Goal: Information Seeking & Learning: Learn about a topic

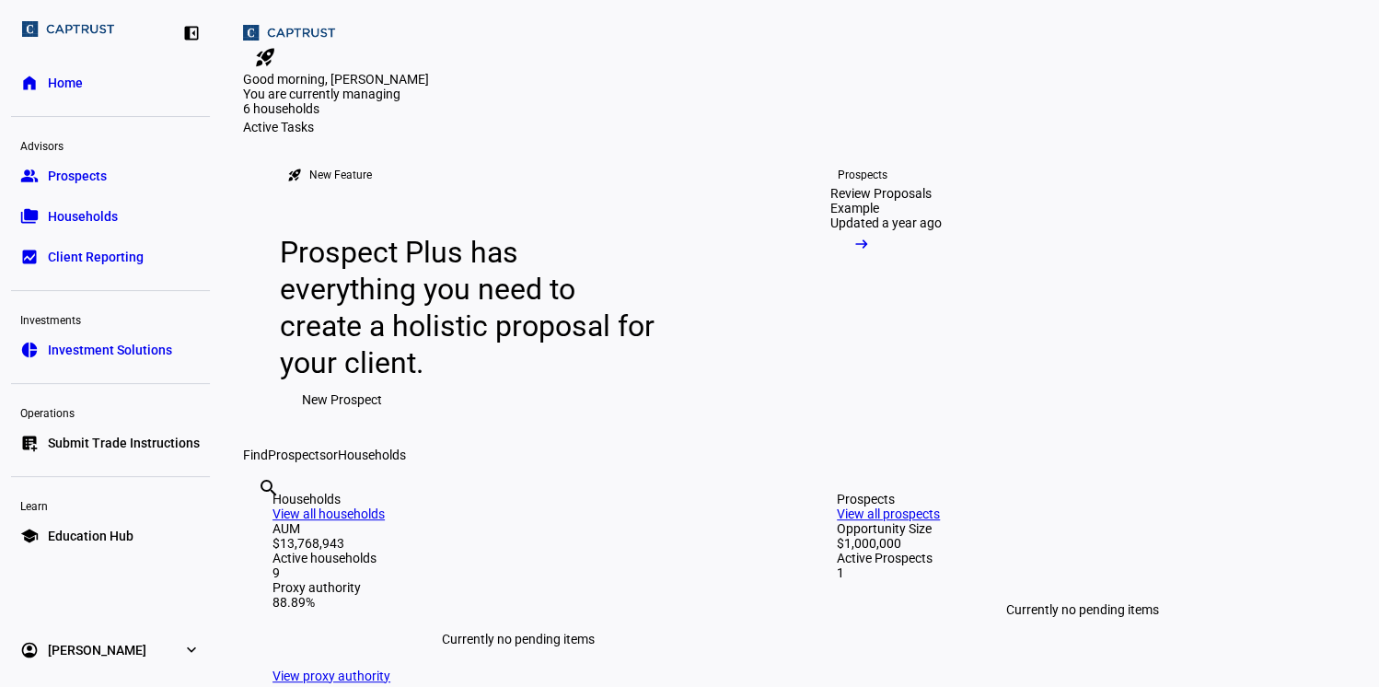
click at [77, 213] on span "Households" at bounding box center [83, 216] width 70 height 18
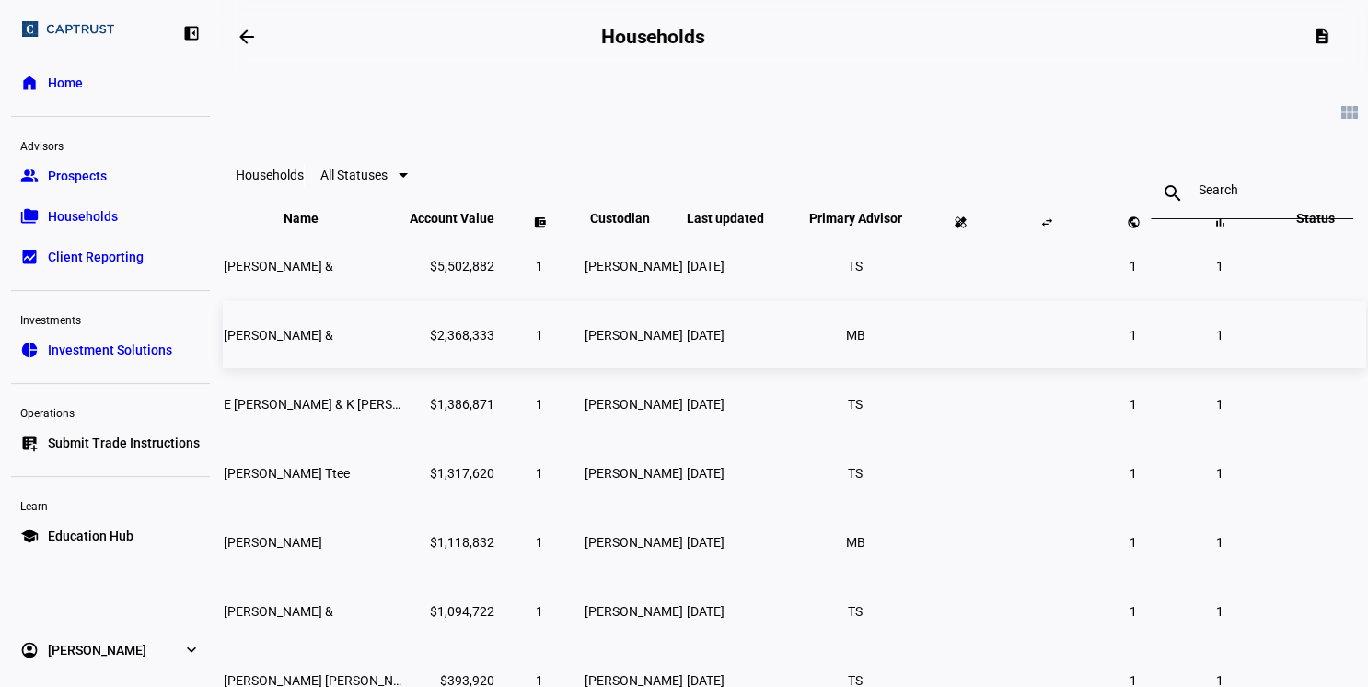
click at [333, 342] on span "[PERSON_NAME] &" at bounding box center [279, 335] width 110 height 15
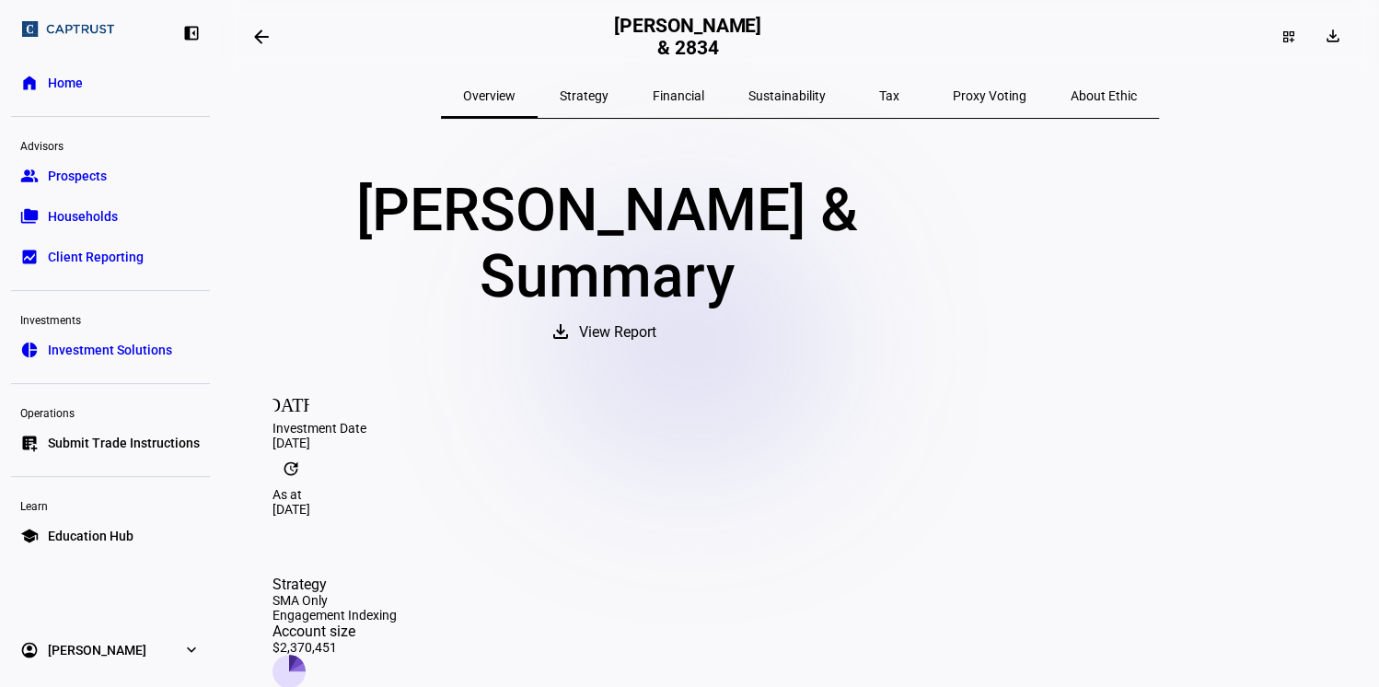
click at [879, 104] on span "Tax" at bounding box center [889, 96] width 20 height 44
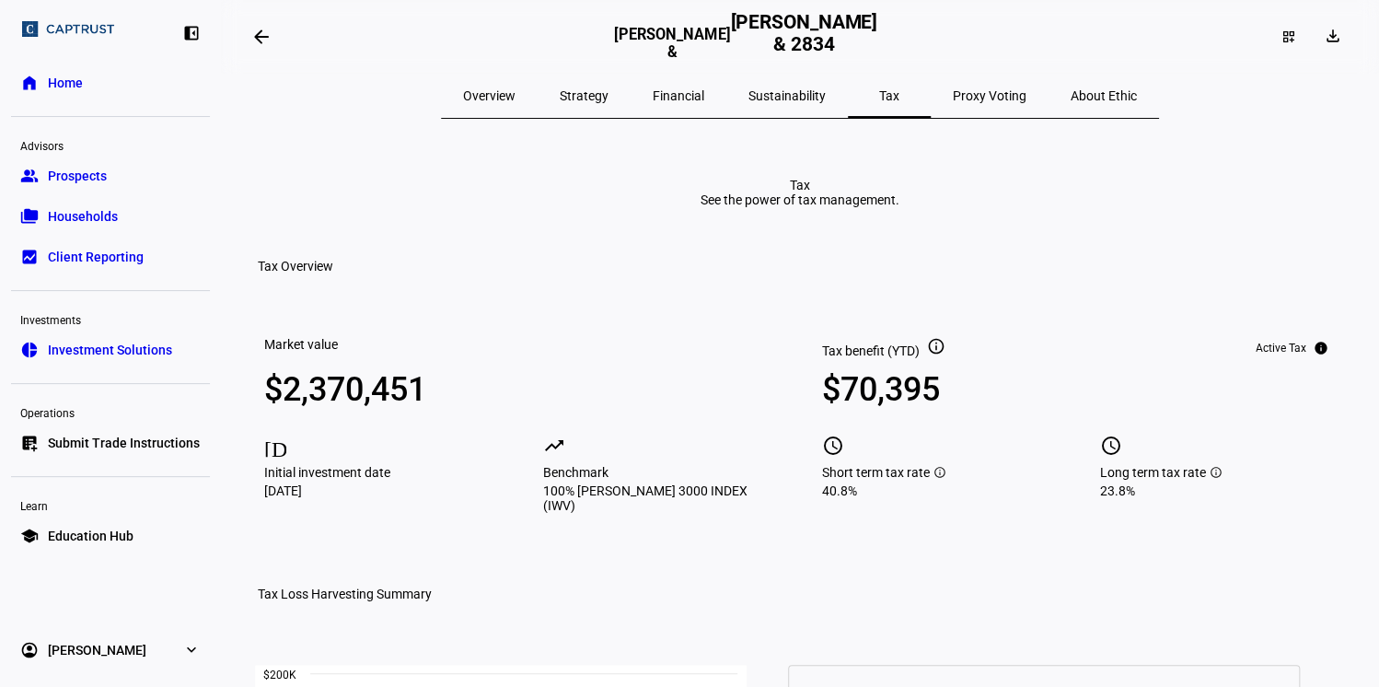
click at [515, 92] on span "Overview" at bounding box center [489, 95] width 52 height 13
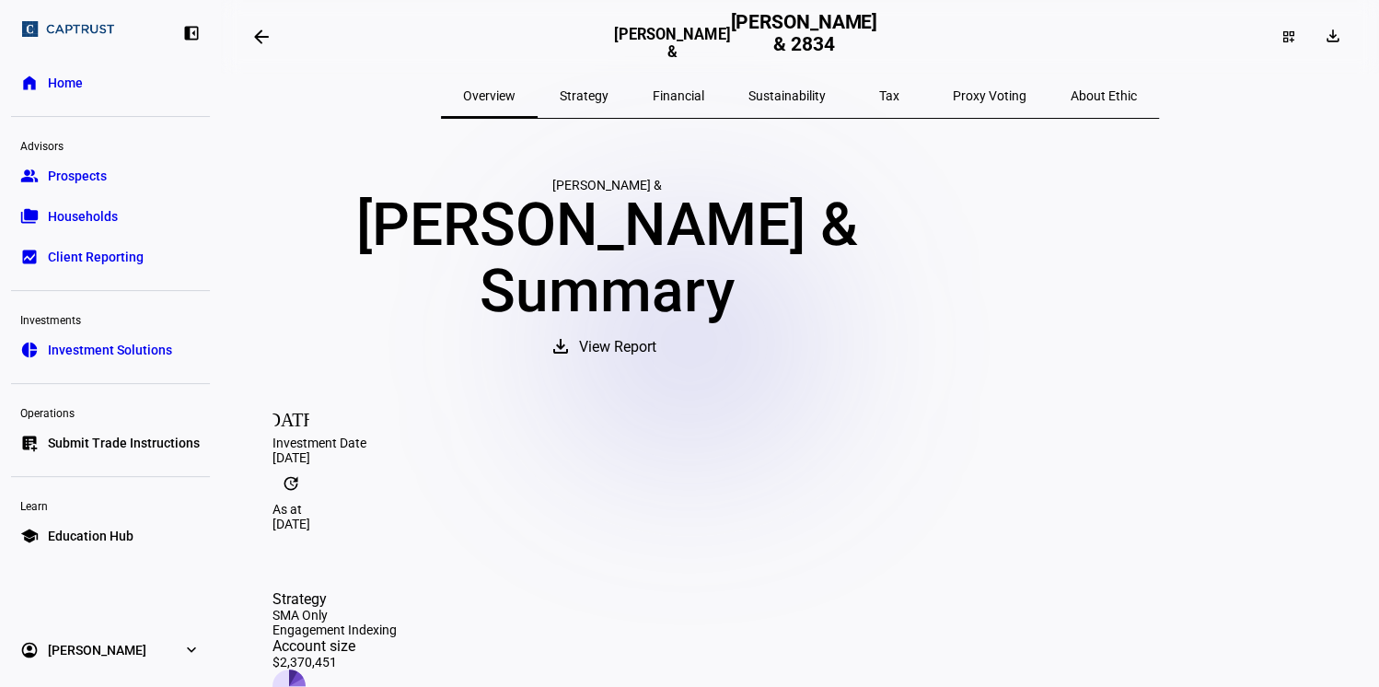
click at [608, 96] on span "Strategy" at bounding box center [584, 95] width 49 height 13
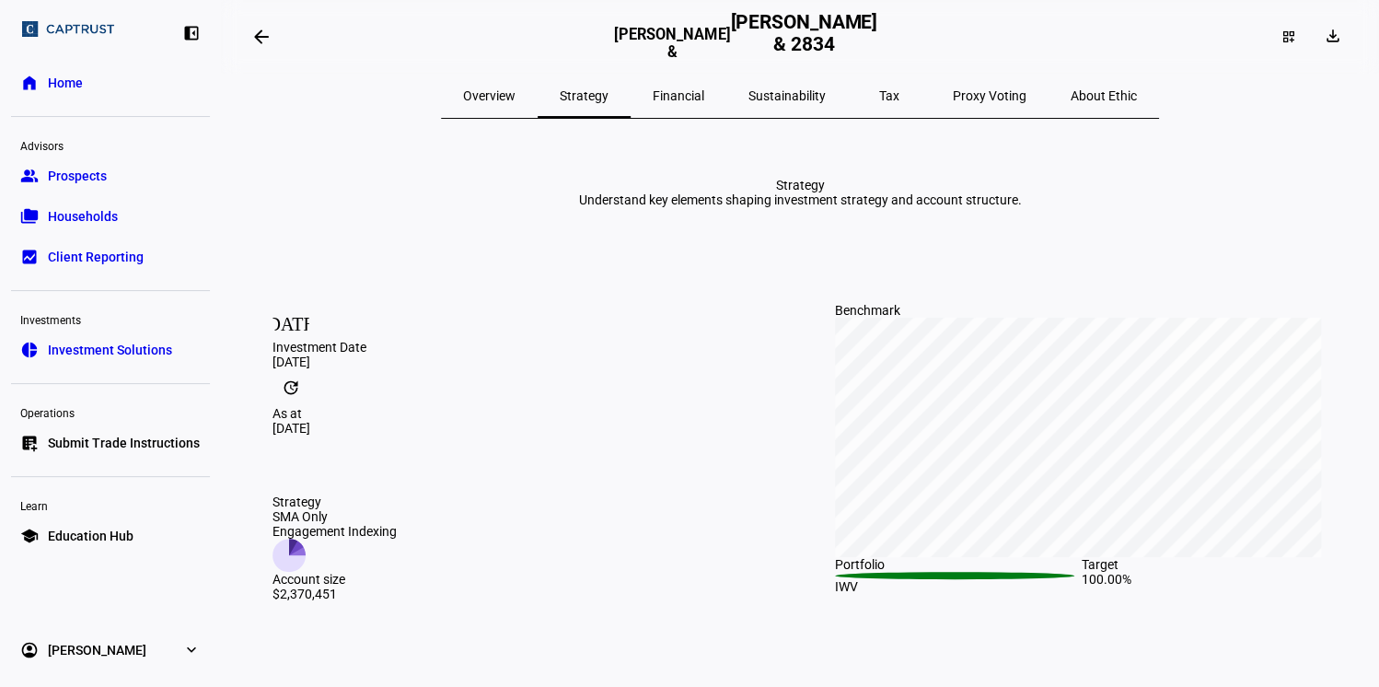
click at [700, 100] on span "Financial" at bounding box center [679, 95] width 52 height 13
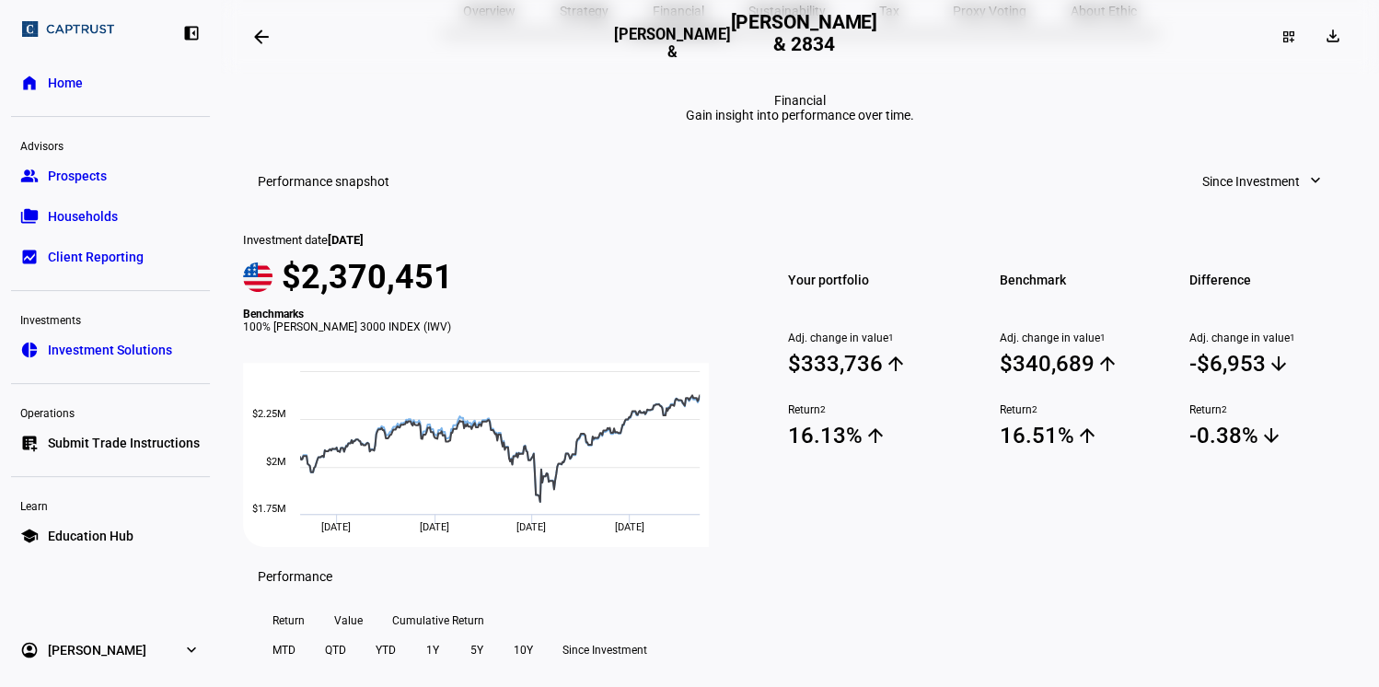
scroll to position [84, 0]
drag, startPoint x: 471, startPoint y: 393, endPoint x: 318, endPoint y: 391, distance: 152.8
click at [318, 297] on span "$2,370,451" at bounding box center [367, 278] width 171 height 39
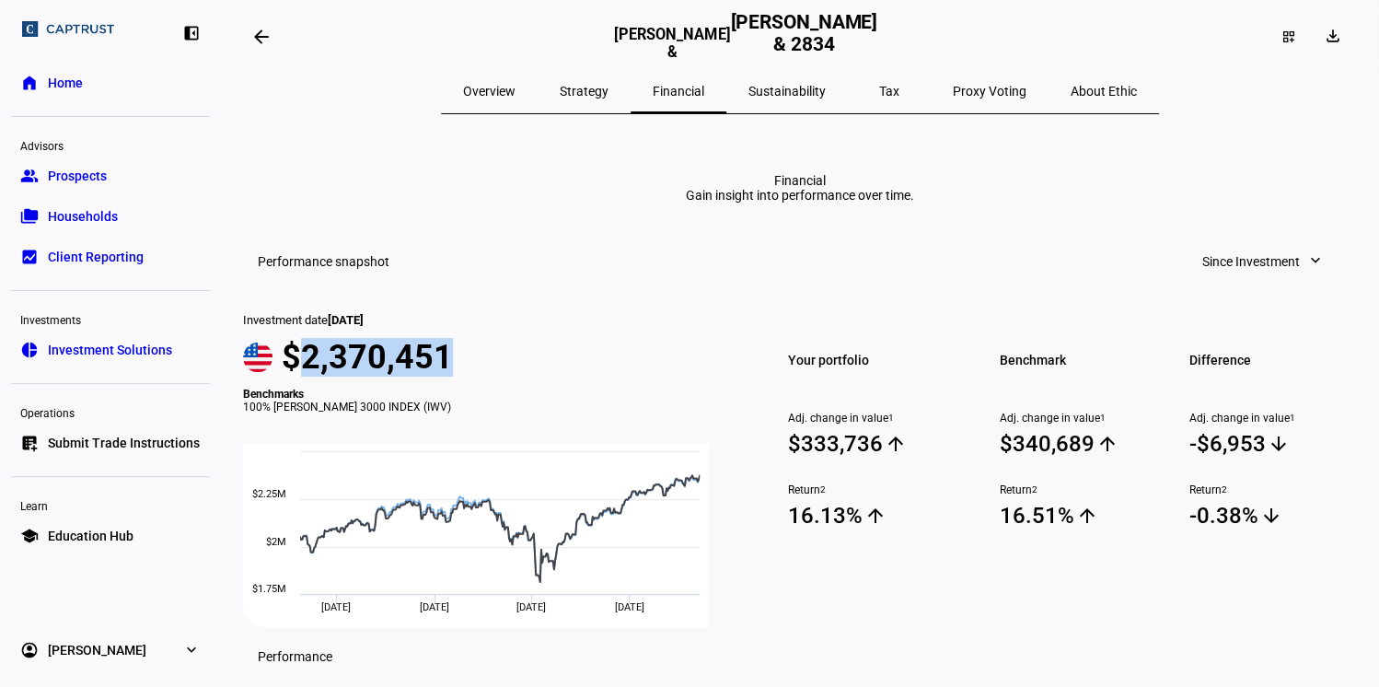
scroll to position [4, 0]
click at [515, 106] on span "Overview" at bounding box center [489, 92] width 52 height 44
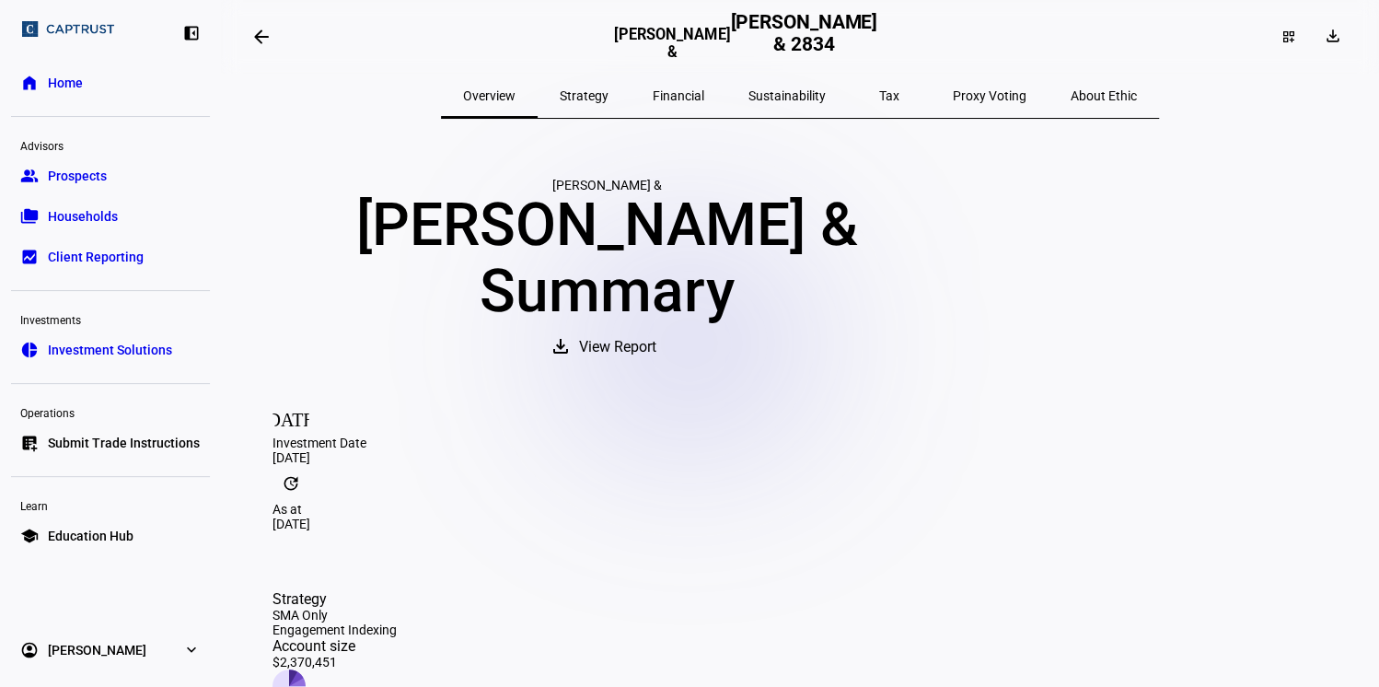
drag, startPoint x: 600, startPoint y: 93, endPoint x: 511, endPoint y: 197, distance: 137.1
click at [511, 192] on div "[PERSON_NAME] &" at bounding box center [606, 185] width 727 height 15
click at [608, 100] on span "Strategy" at bounding box center [584, 95] width 49 height 13
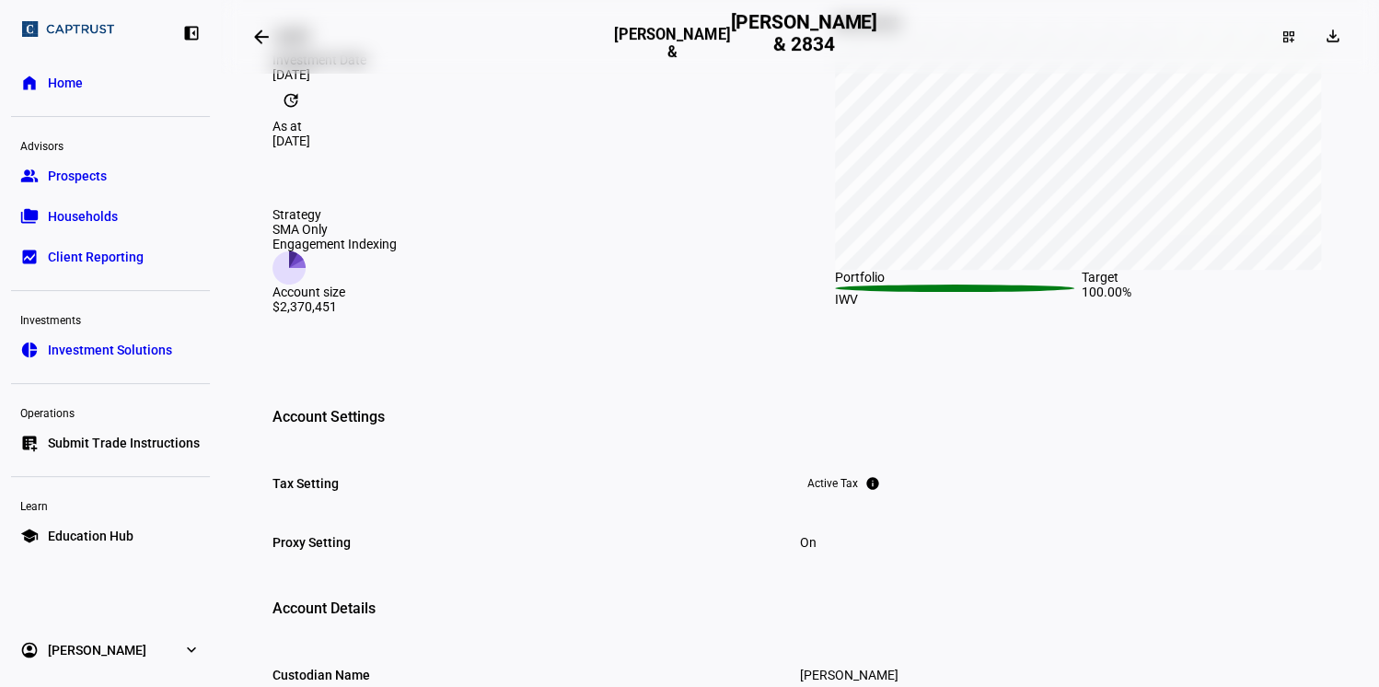
scroll to position [287, 0]
drag, startPoint x: 880, startPoint y: 434, endPoint x: 830, endPoint y: 423, distance: 50.9
drag, startPoint x: 830, startPoint y: 423, endPoint x: 847, endPoint y: 464, distance: 43.8
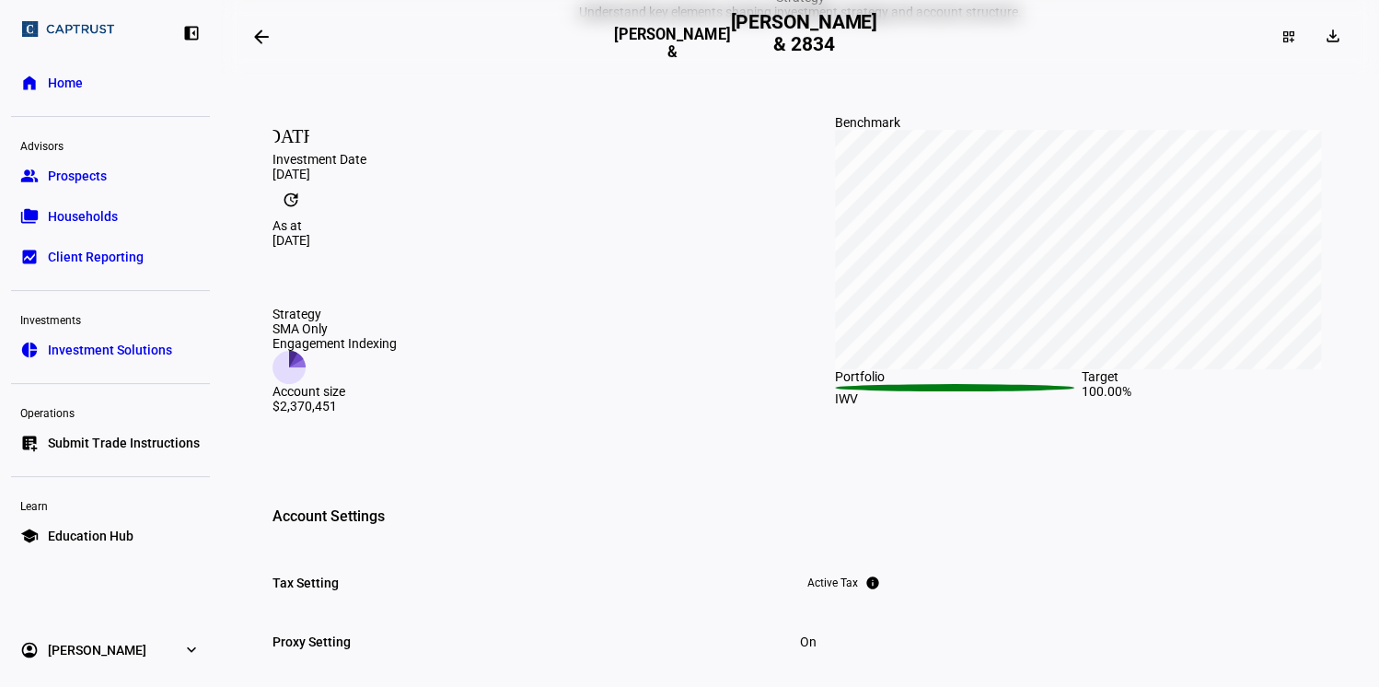
scroll to position [185, 0]
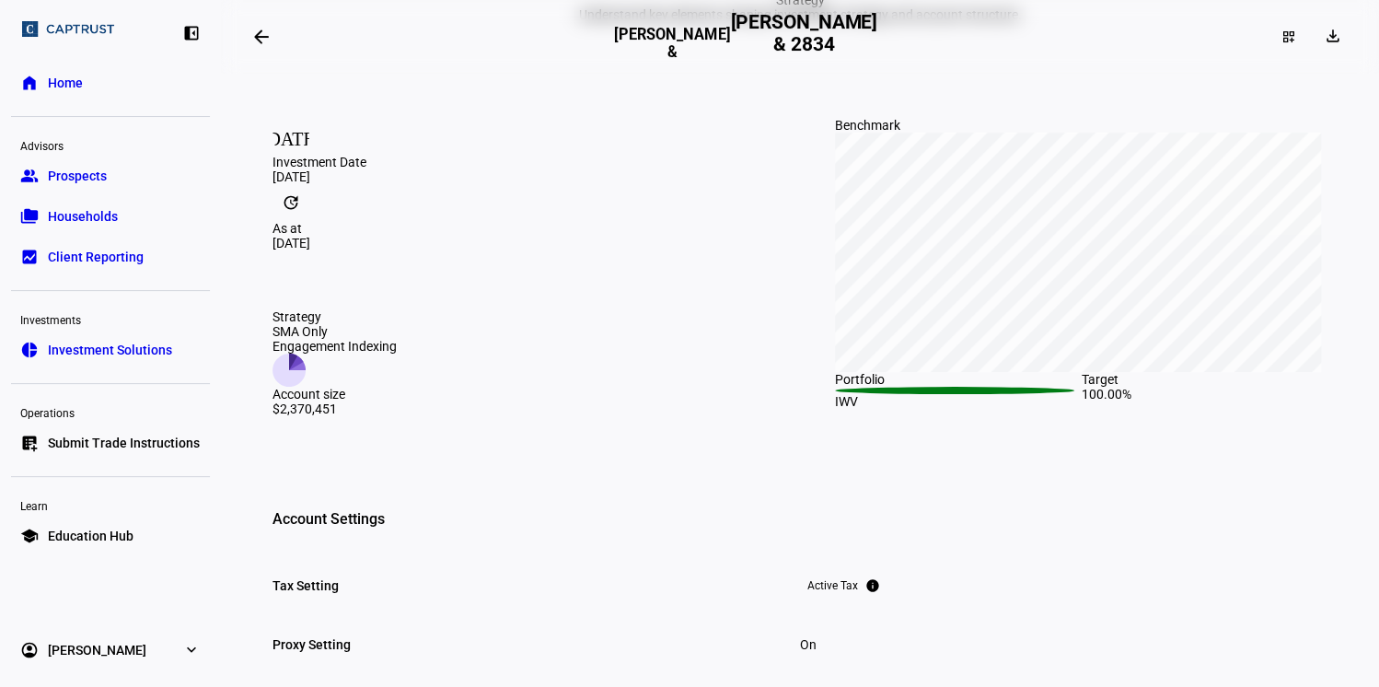
drag, startPoint x: 847, startPoint y: 464, endPoint x: 538, endPoint y: 168, distance: 428.3
click at [538, 168] on eth-report-strategy-page "Strategy Understand key elements shaping investment strategy and account struct…" at bounding box center [800, 554] width 1114 height 1123
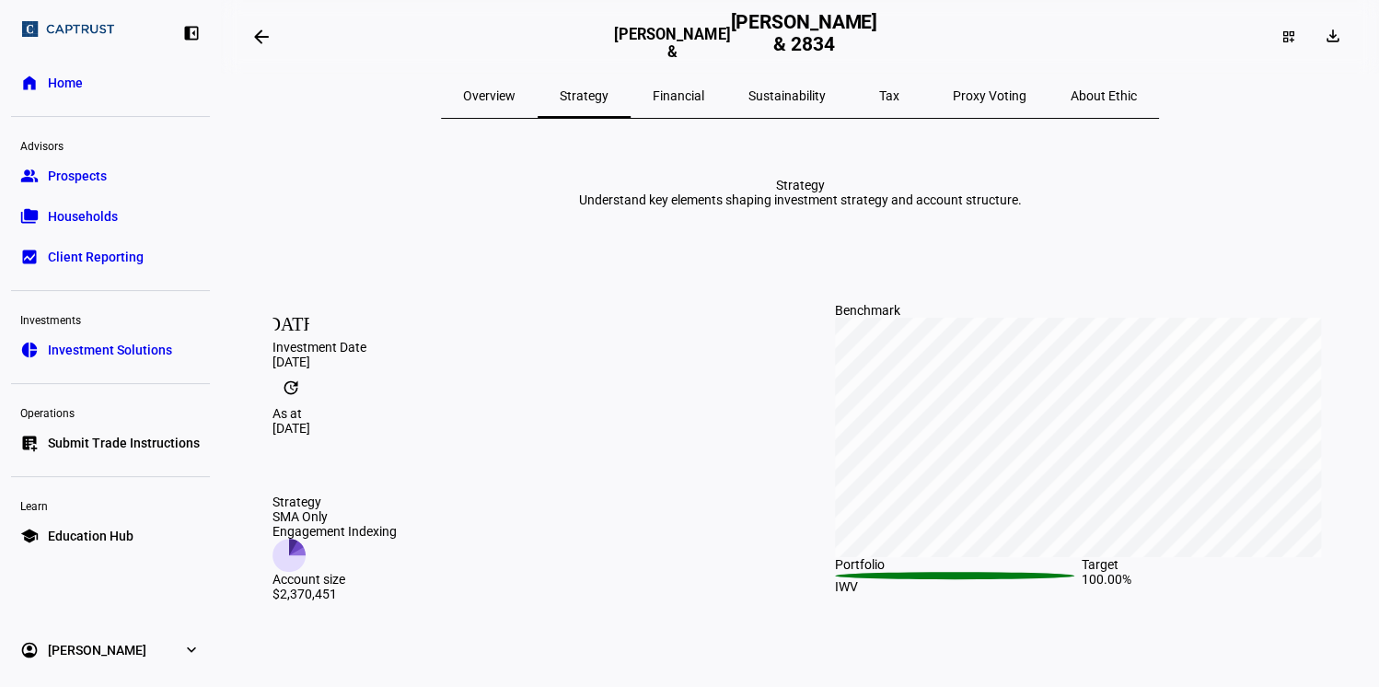
drag, startPoint x: 516, startPoint y: 88, endPoint x: 479, endPoint y: 133, distance: 58.1
drag, startPoint x: 479, startPoint y: 133, endPoint x: 544, endPoint y: 94, distance: 75.9
drag, startPoint x: 544, startPoint y: 94, endPoint x: 534, endPoint y: 98, distance: 11.1
click at [515, 98] on span "Overview" at bounding box center [489, 95] width 52 height 13
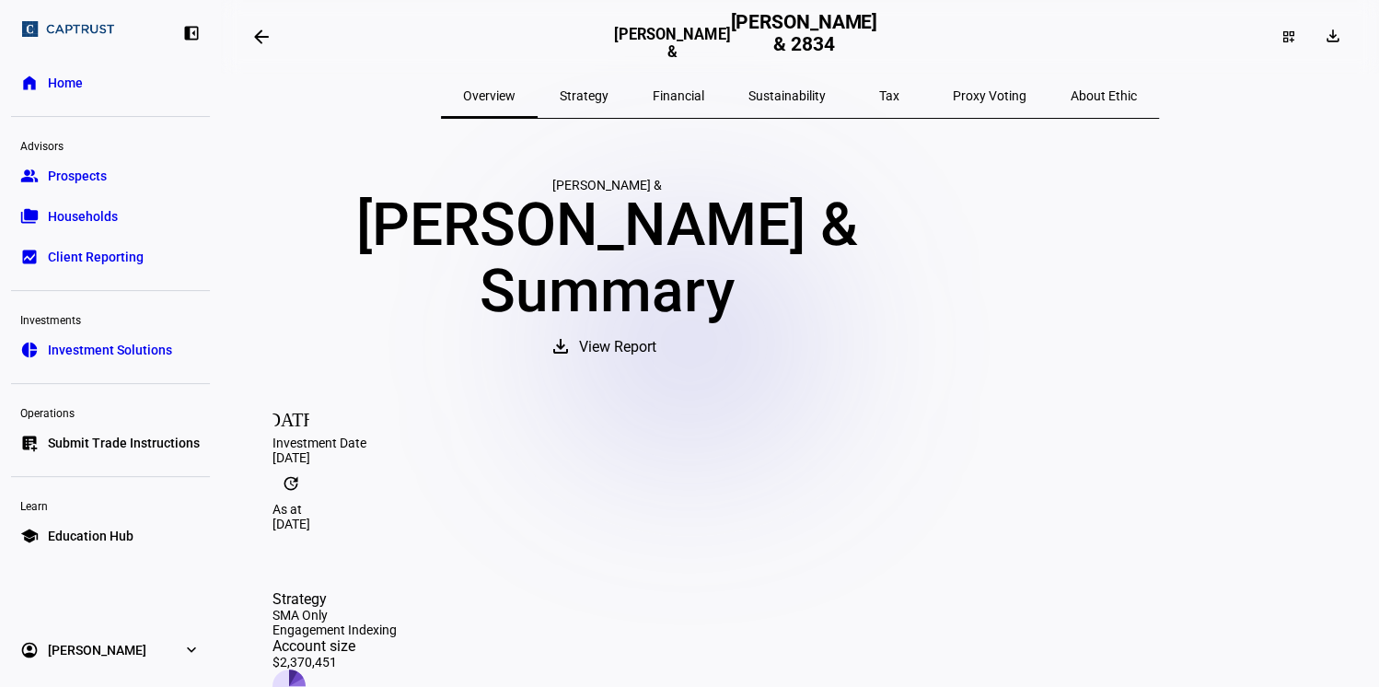
click at [515, 98] on span "Overview" at bounding box center [489, 95] width 52 height 13
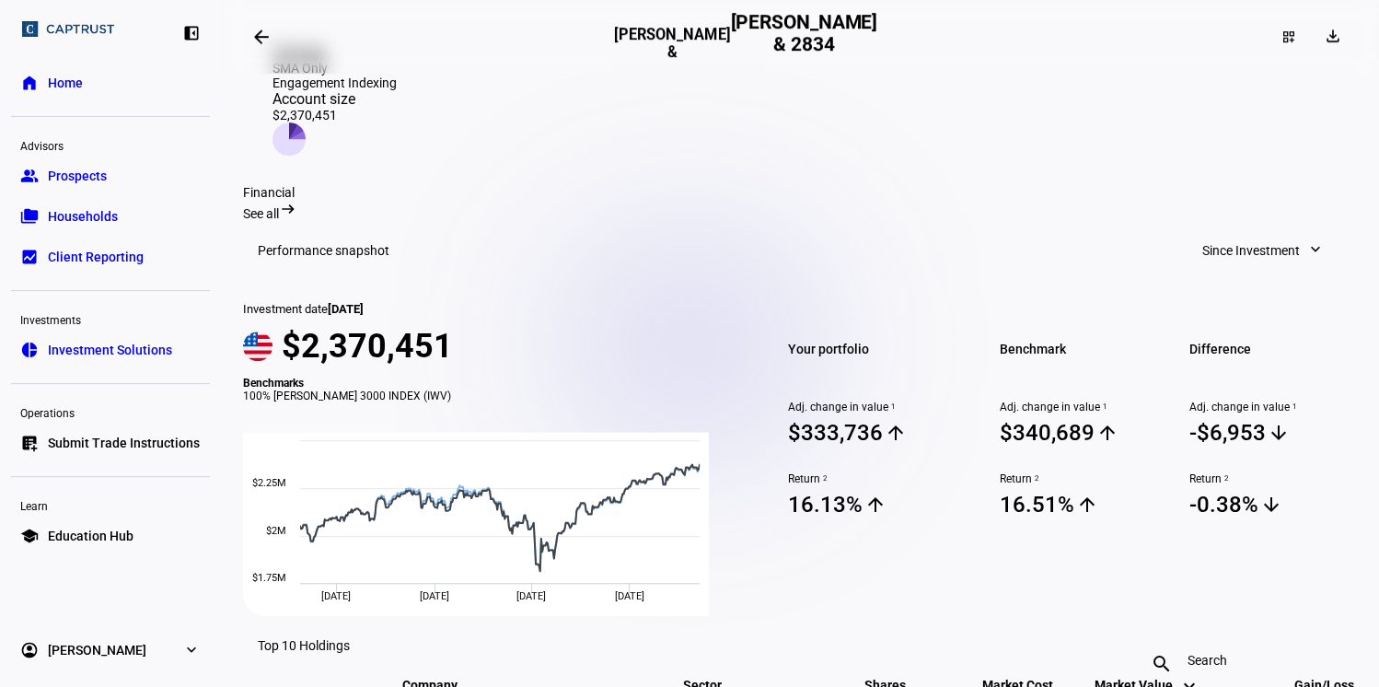
scroll to position [552, 0]
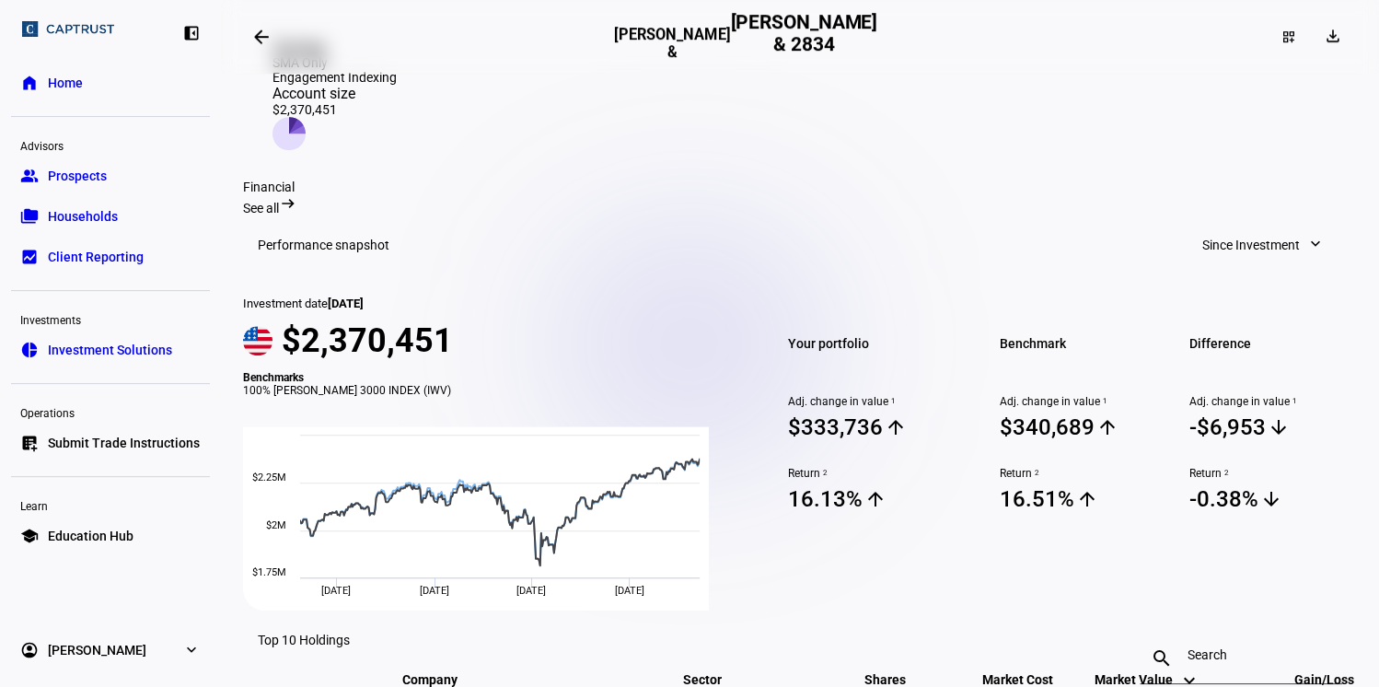
drag, startPoint x: 357, startPoint y: 255, endPoint x: 445, endPoint y: 236, distance: 90.4
click at [445, 274] on div "Investment date [DATE] $2,370,451 Benchmarks 100% [PERSON_NAME] 3000 INDEX (IWV…" at bounding box center [489, 442] width 492 height 336
drag, startPoint x: 786, startPoint y: 532, endPoint x: 885, endPoint y: 520, distance: 100.1
drag, startPoint x: 885, startPoint y: 520, endPoint x: 804, endPoint y: 548, distance: 85.6
drag, startPoint x: 804, startPoint y: 548, endPoint x: 773, endPoint y: 361, distance: 189.4
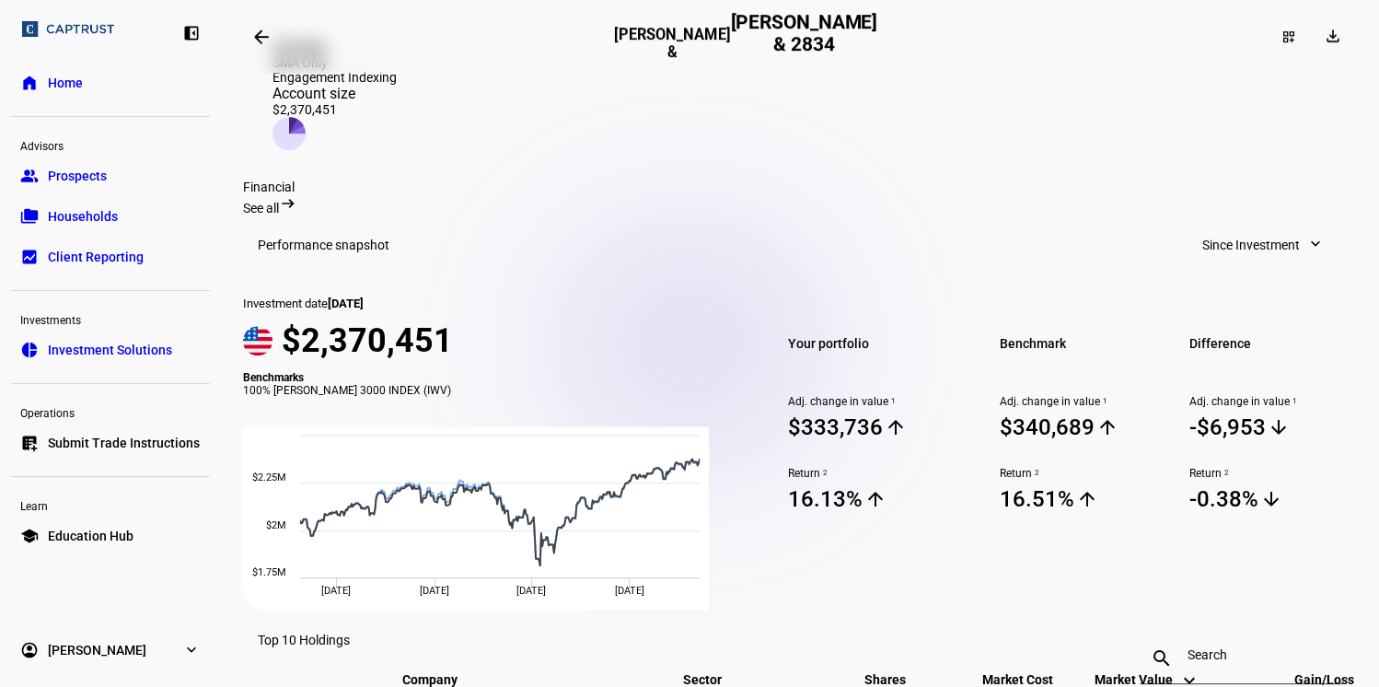
click at [773, 361] on div "Your portfolio Adj. change in value 1 $333,736 arrow_upward Return 2 16.13% arr…" at bounding box center [871, 453] width 212 height 314
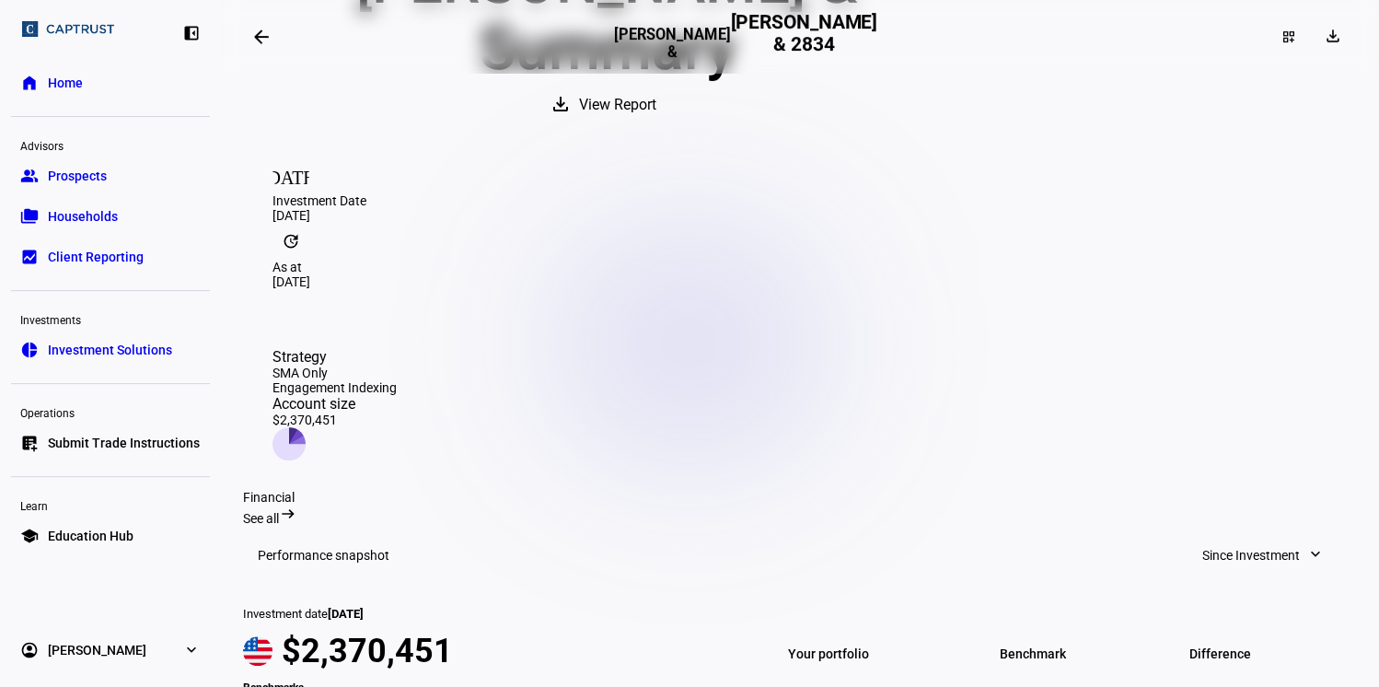
scroll to position [0, 0]
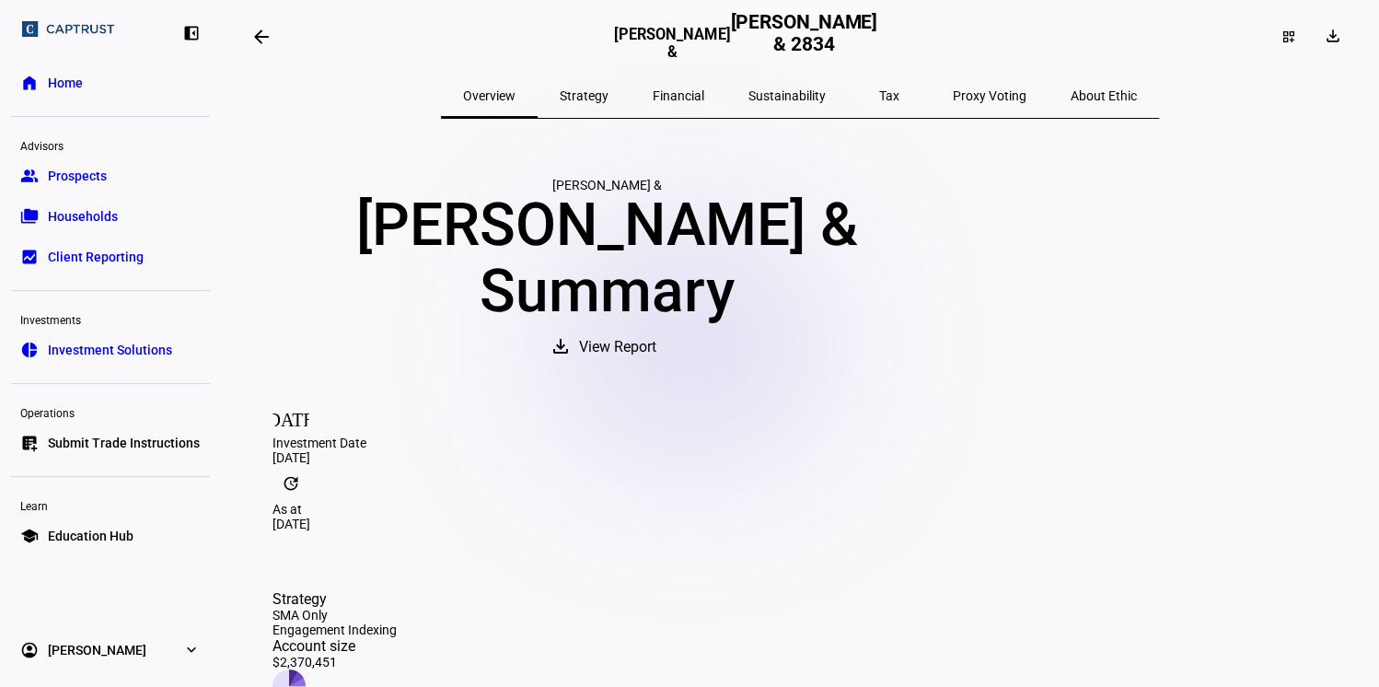
click at [879, 97] on span "Tax" at bounding box center [889, 95] width 20 height 13
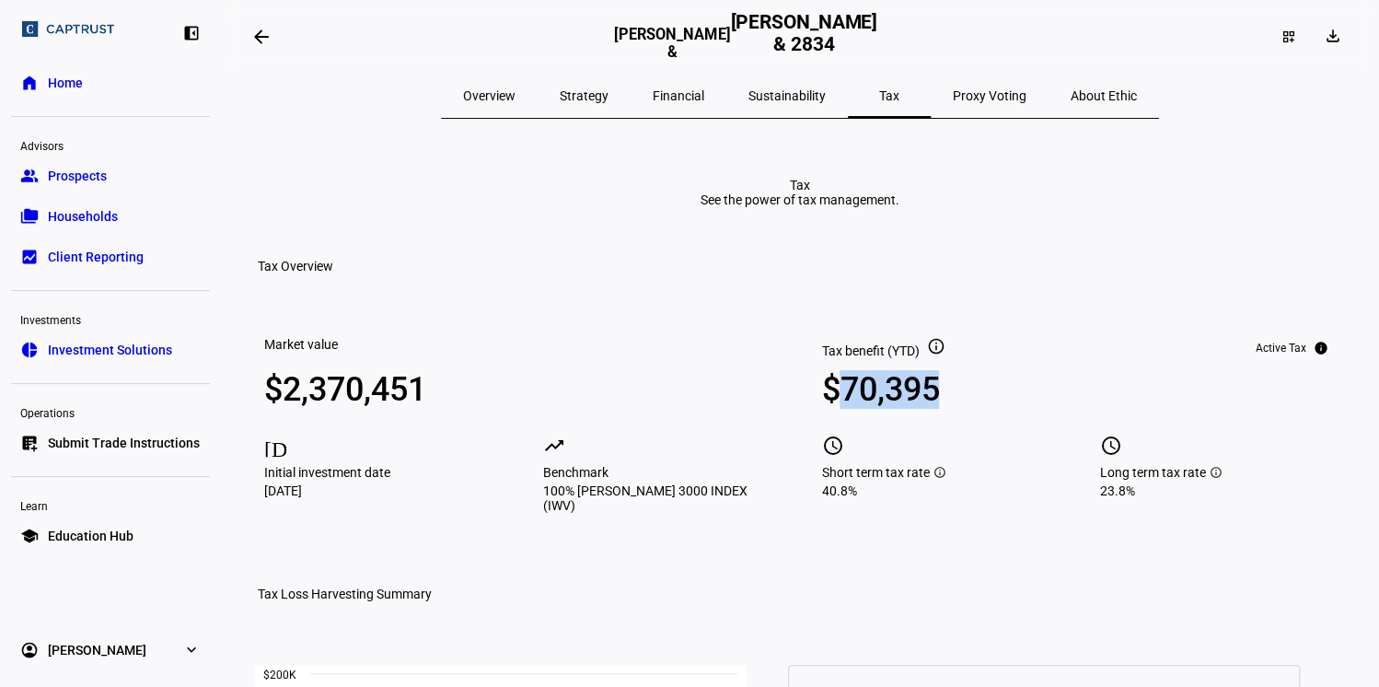
drag, startPoint x: 832, startPoint y: 464, endPoint x: 948, endPoint y: 472, distance: 116.3
click at [948, 408] on div "$70,395" at bounding box center [939, 389] width 236 height 37
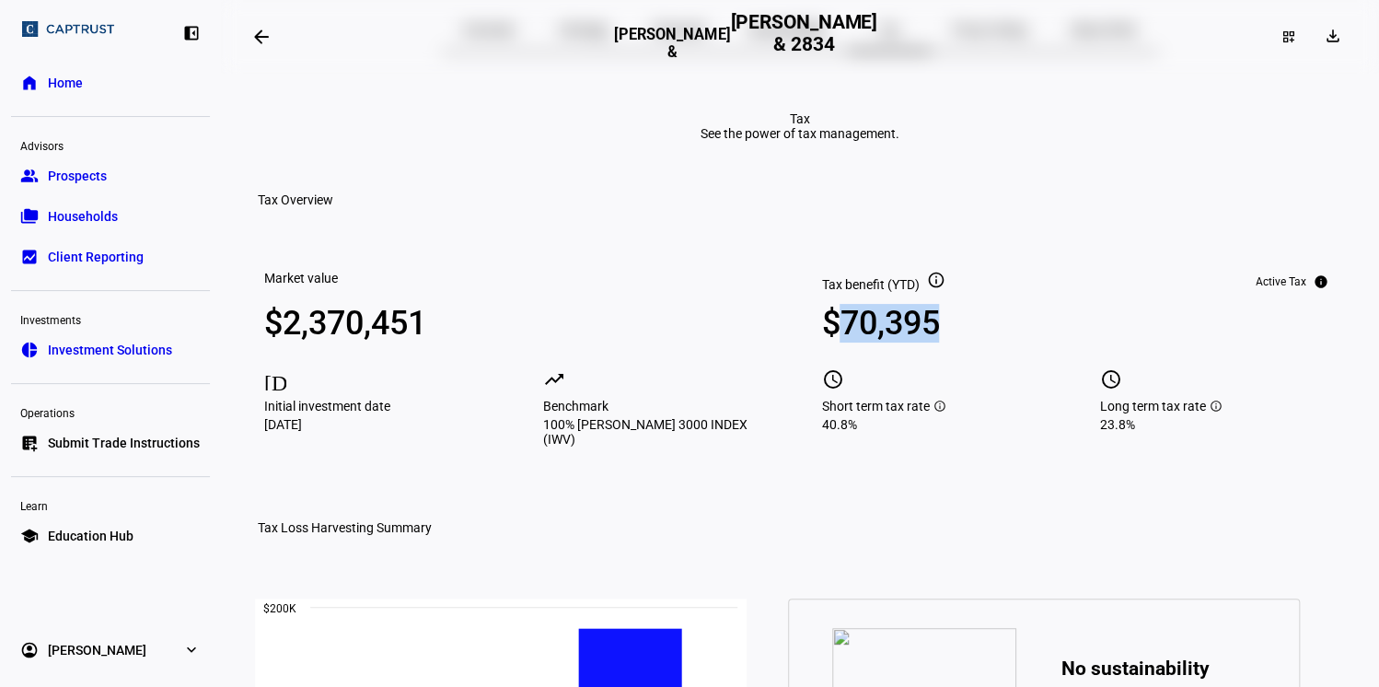
scroll to position [72, 0]
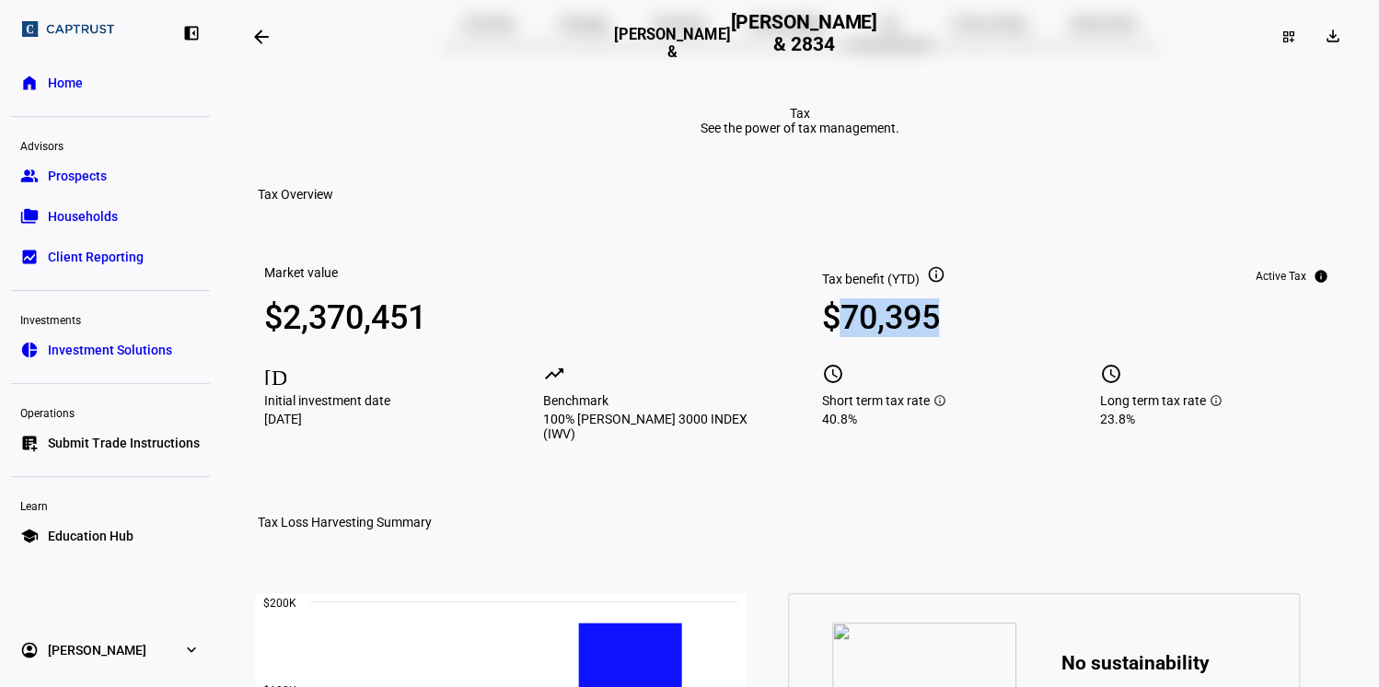
drag, startPoint x: 1076, startPoint y: 496, endPoint x: 1127, endPoint y: 502, distance: 50.9
click at [1127, 426] on div "23.8%" at bounding box center [1218, 418] width 236 height 15
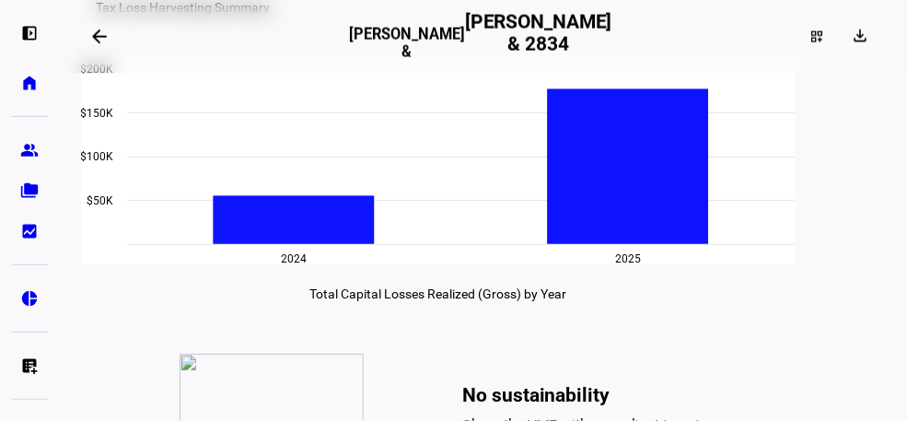
scroll to position [566, 0]
